Goal: Information Seeking & Learning: Learn about a topic

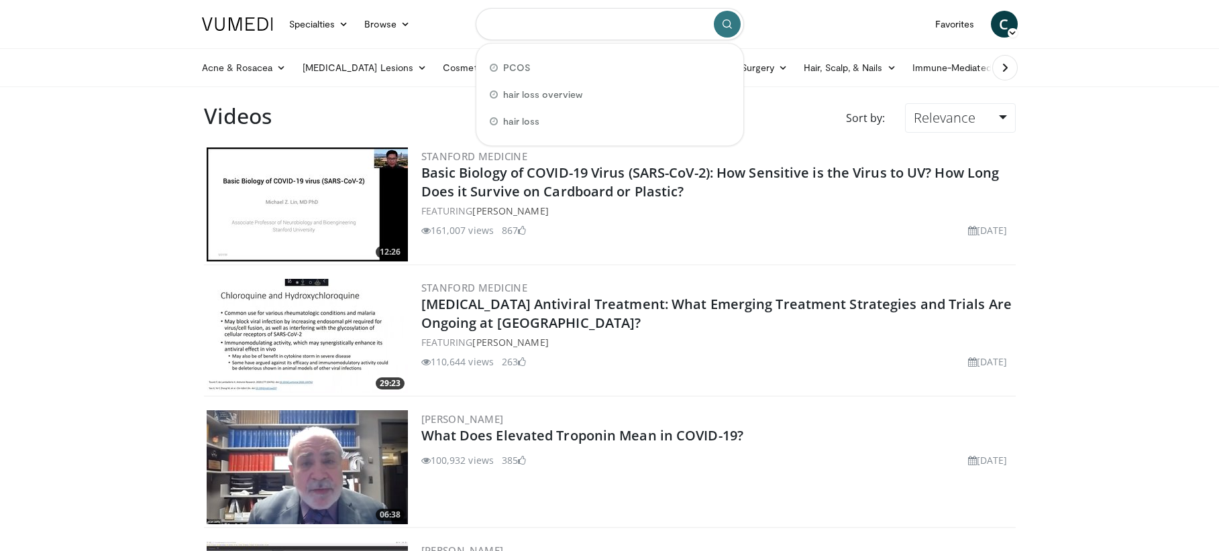
click at [516, 27] on input "Search topics, interventions" at bounding box center [610, 24] width 268 height 32
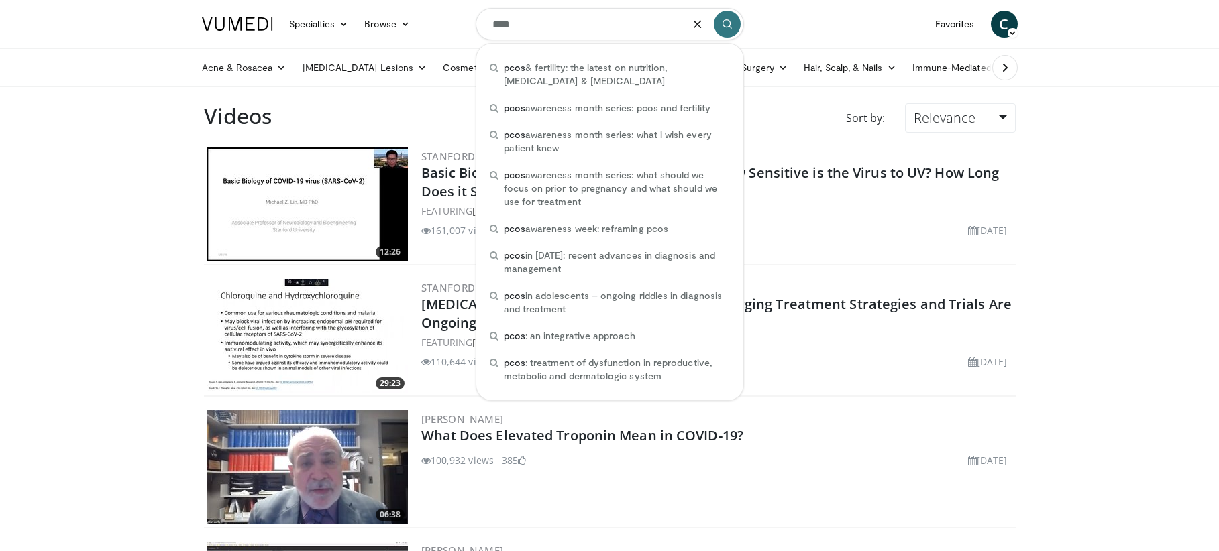
type input "****"
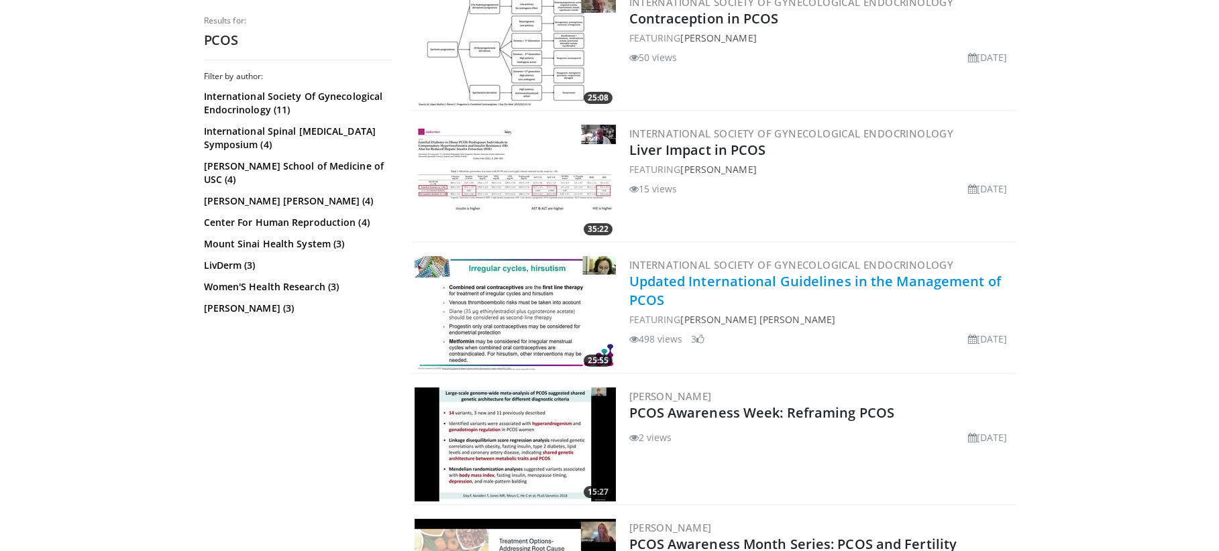
scroll to position [514, 0]
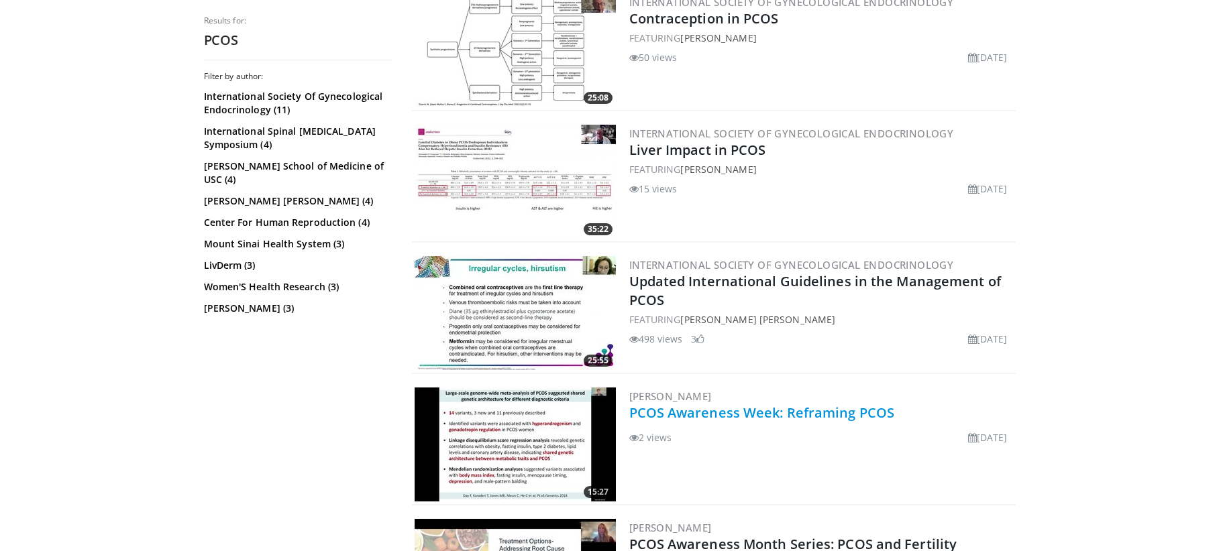
click at [720, 413] on link "PCOS Awareness Week: Reframing PCOS" at bounding box center [762, 413] width 266 height 18
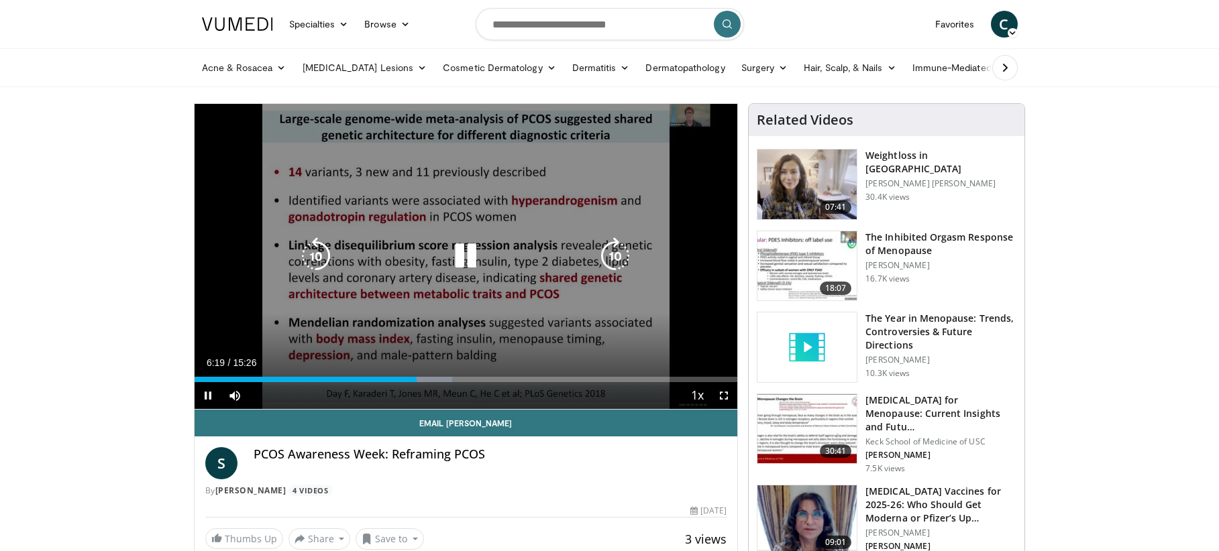
click at [467, 248] on icon "Video Player" at bounding box center [466, 256] width 38 height 38
click at [213, 396] on span "Video Player" at bounding box center [208, 395] width 27 height 27
click at [459, 252] on icon "Video Player" at bounding box center [466, 256] width 38 height 38
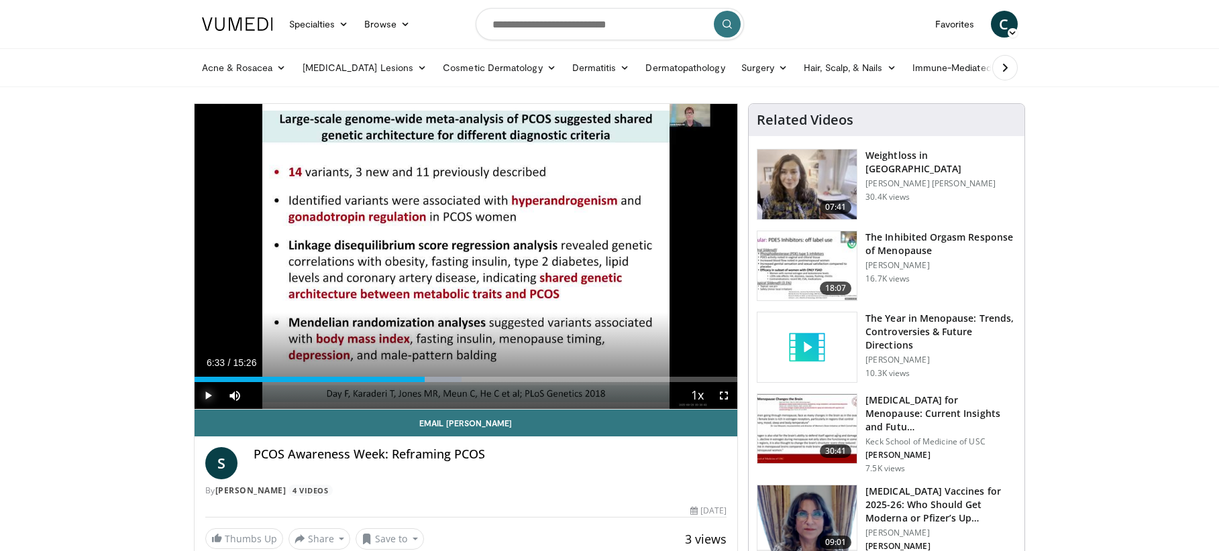
click at [208, 397] on span "Video Player" at bounding box center [208, 395] width 27 height 27
click at [205, 392] on span "Video Player" at bounding box center [208, 395] width 27 height 27
click at [206, 392] on span "Video Player" at bounding box center [208, 395] width 27 height 27
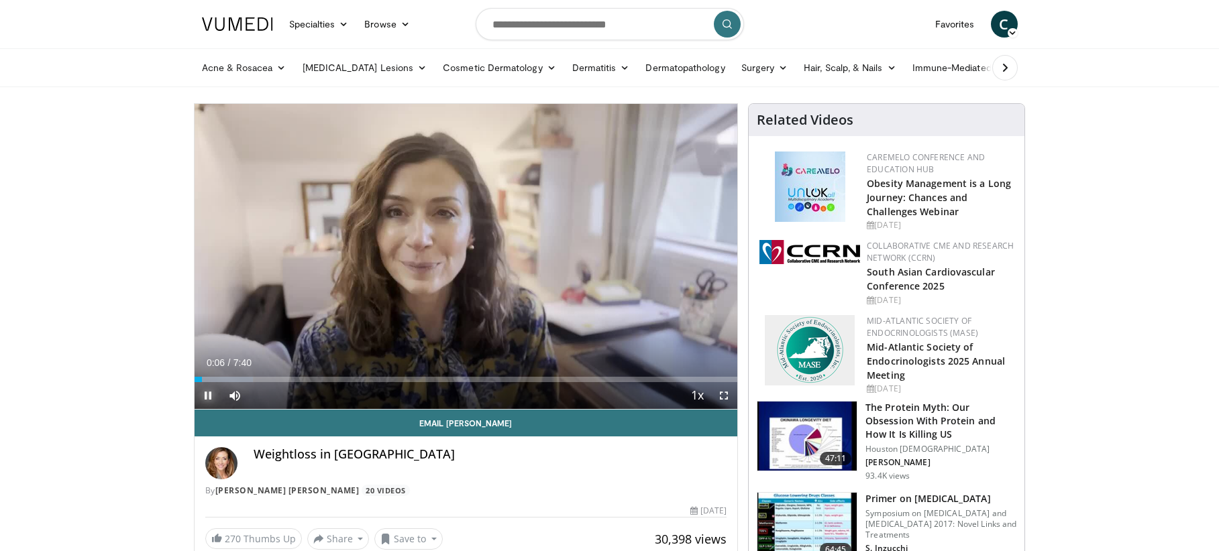
click at [197, 392] on span "Video Player" at bounding box center [208, 395] width 27 height 27
click at [520, 26] on input "Search topics, interventions" at bounding box center [610, 24] width 268 height 32
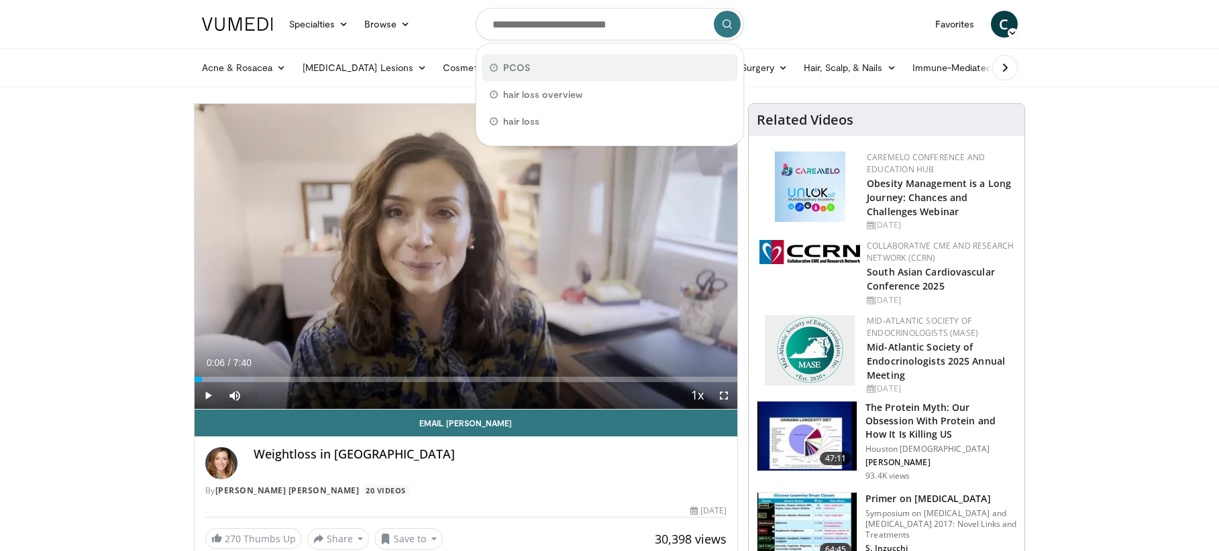
click at [515, 70] on span "PCOS" at bounding box center [516, 67] width 27 height 13
type input "****"
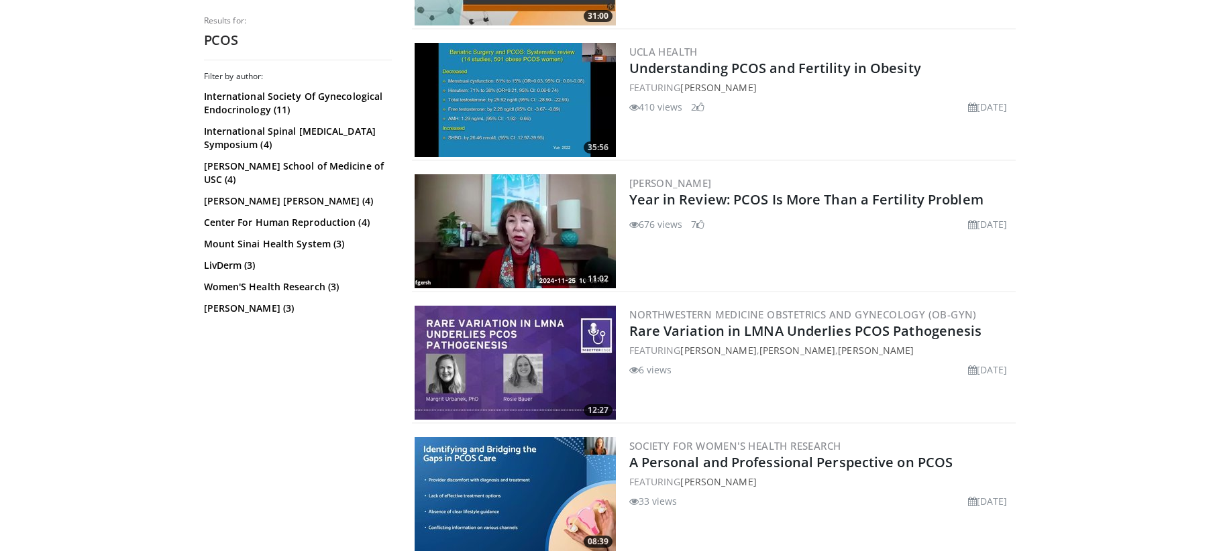
scroll to position [1720, 0]
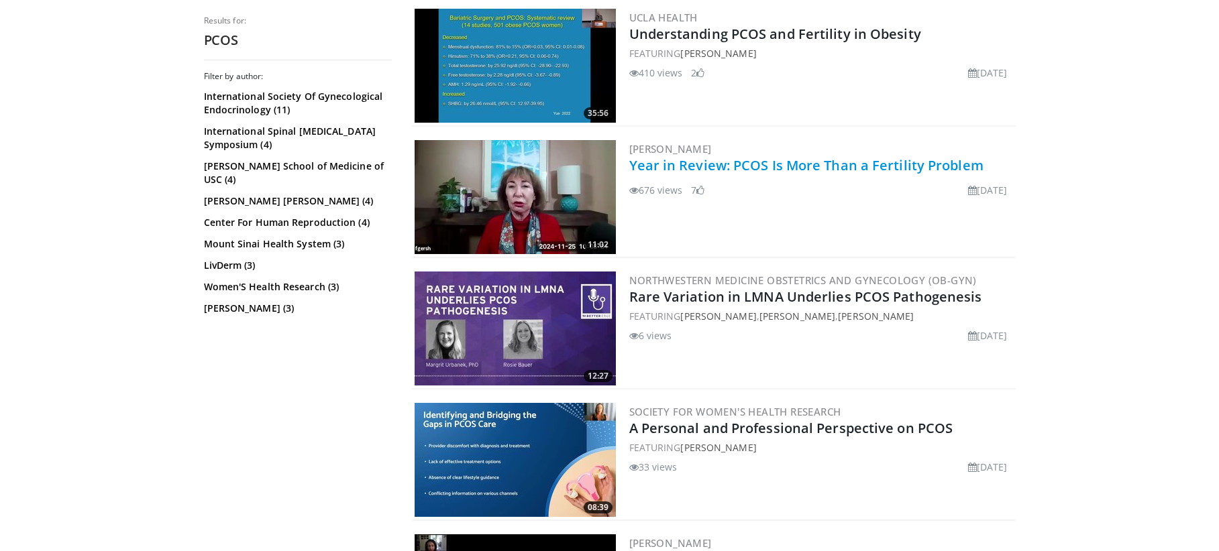
click at [701, 163] on link "Year in Review: PCOS Is More Than a Fertility Problem" at bounding box center [806, 165] width 354 height 18
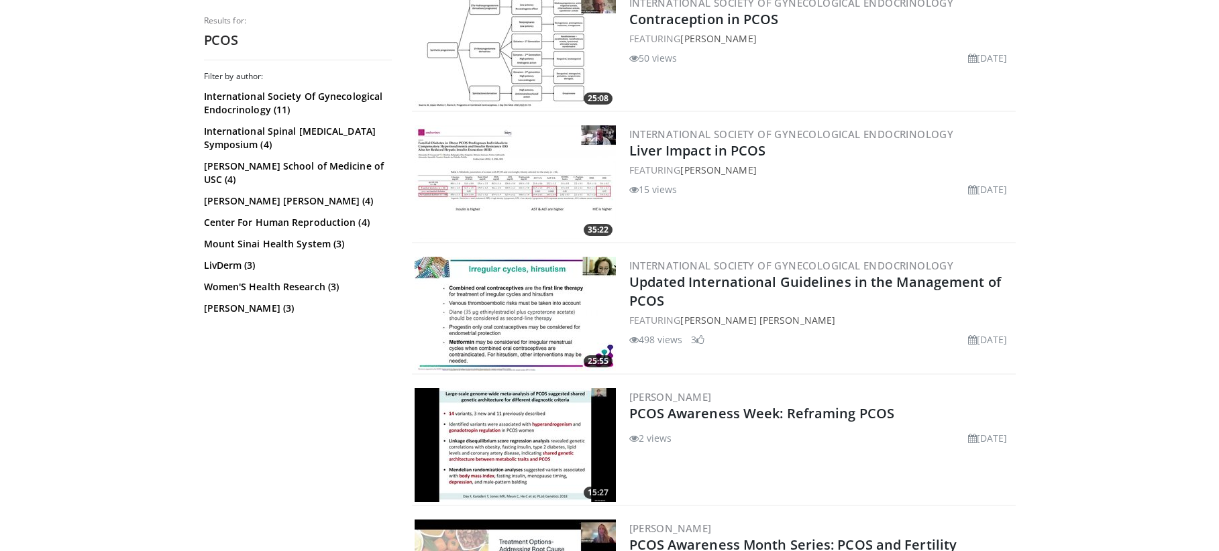
scroll to position [388, 0]
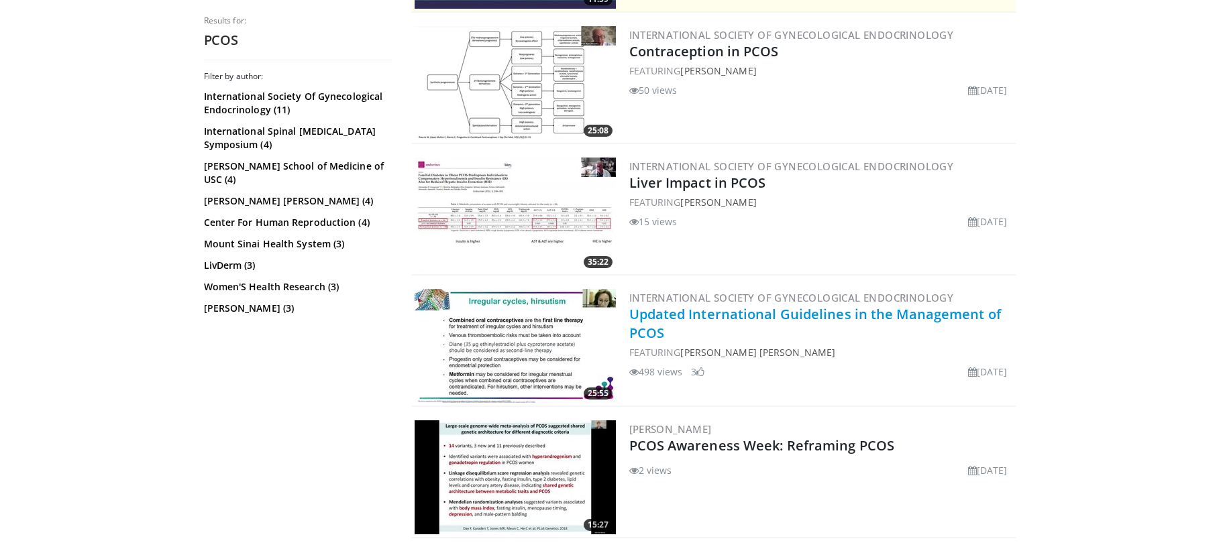
click at [732, 315] on link "Updated International Guidelines in the Management of PCOS" at bounding box center [815, 323] width 372 height 37
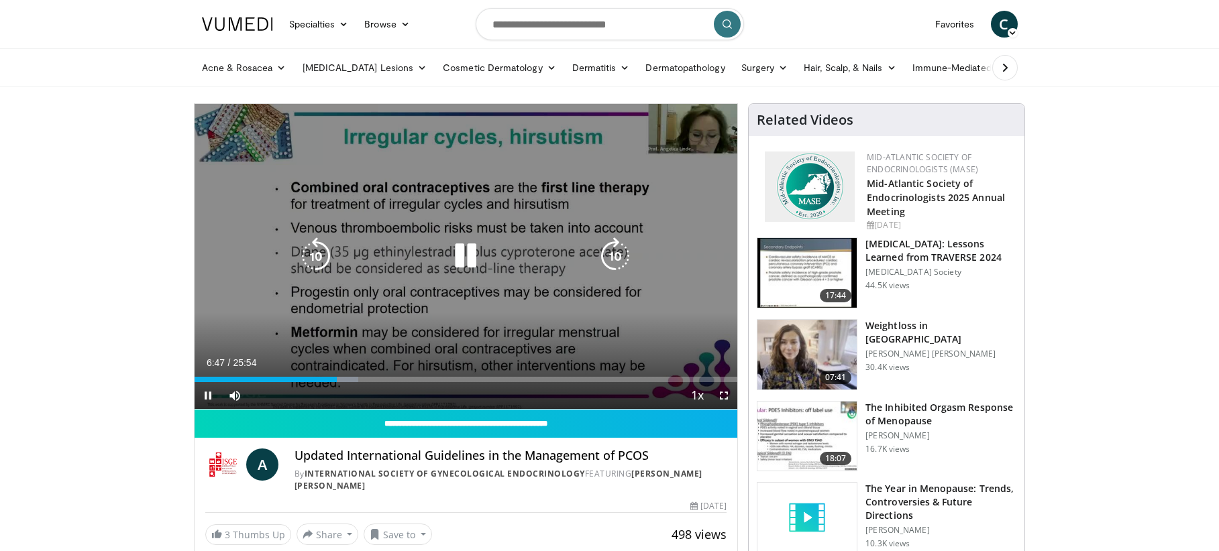
click at [648, 222] on div "10 seconds Tap to unmute" at bounding box center [466, 256] width 543 height 305
click at [620, 209] on div "10 seconds Tap to unmute" at bounding box center [466, 256] width 543 height 305
click at [535, 245] on div "Video Player" at bounding box center [465, 256] width 326 height 27
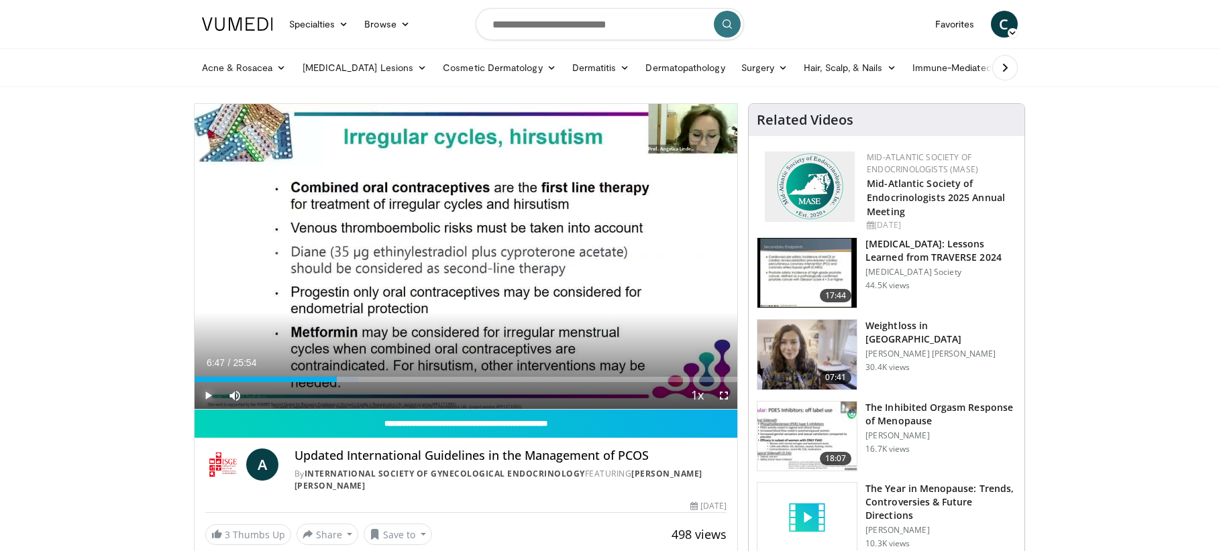
click at [214, 397] on span "Video Player" at bounding box center [208, 395] width 27 height 27
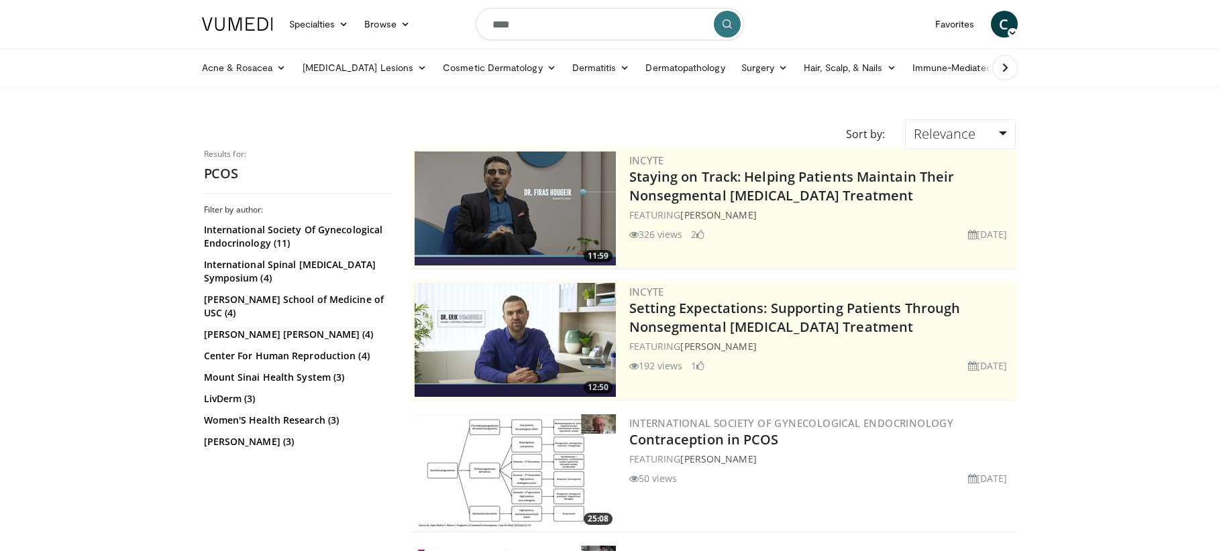
scroll to position [388, 0]
